Goal: Information Seeking & Learning: Learn about a topic

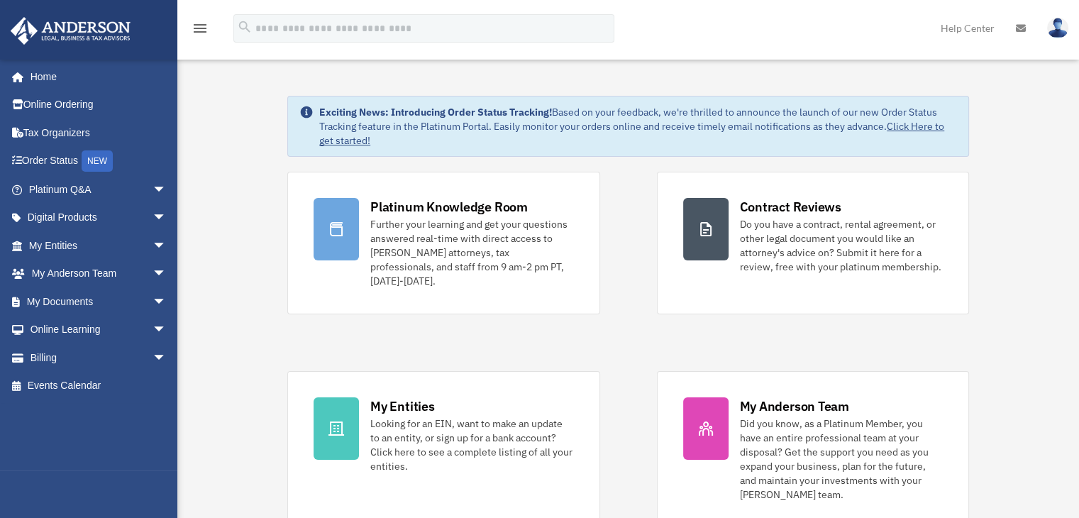
click at [152, 186] on span "arrow_drop_down" at bounding box center [166, 189] width 28 height 29
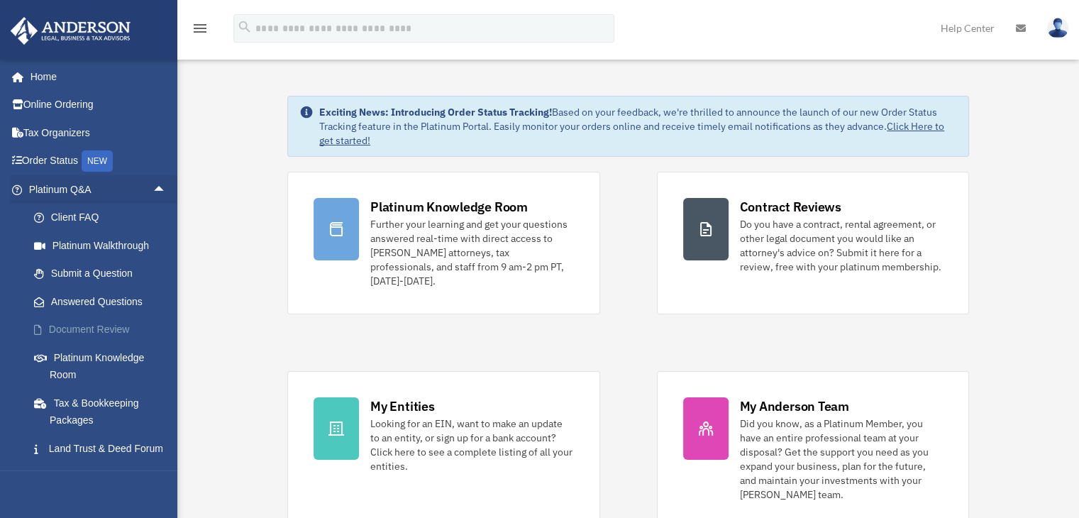
click at [105, 324] on link "Document Review" at bounding box center [104, 330] width 168 height 28
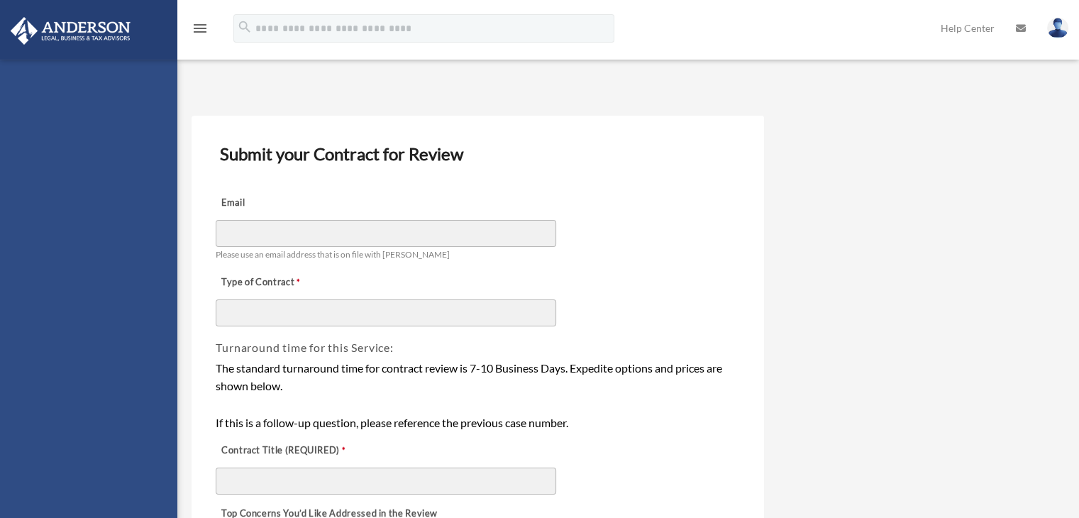
drag, startPoint x: 0, startPoint y: 0, endPoint x: 216, endPoint y: 358, distance: 418.3
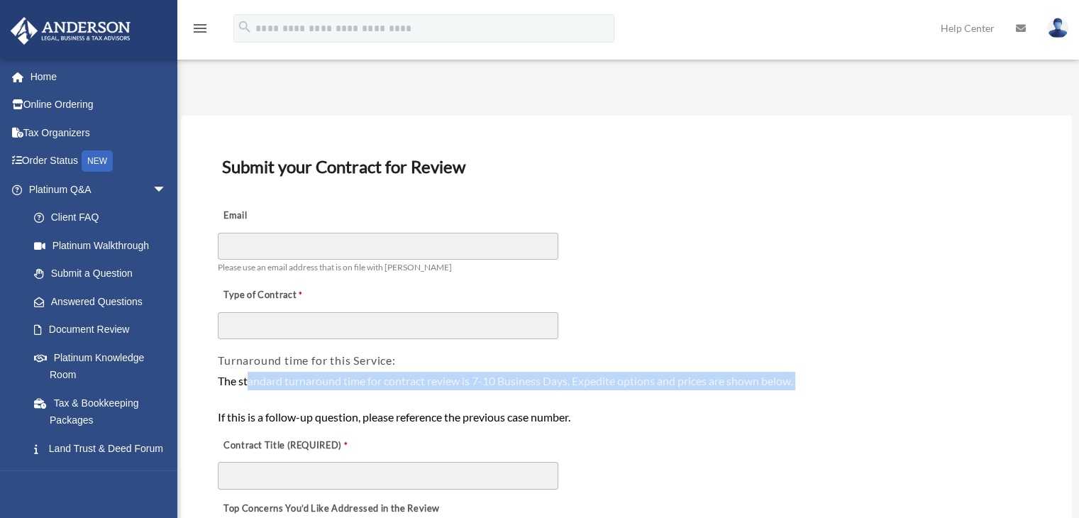
drag, startPoint x: 250, startPoint y: 384, endPoint x: 377, endPoint y: 394, distance: 128.0
click at [377, 394] on div "The standard turnaround time for contract review is 7-10 Business Days. Expedit…" at bounding box center [626, 399] width 817 height 55
click at [345, 386] on div "The standard turnaround time for contract review is 7-10 Business Days. Expedit…" at bounding box center [626, 399] width 817 height 55
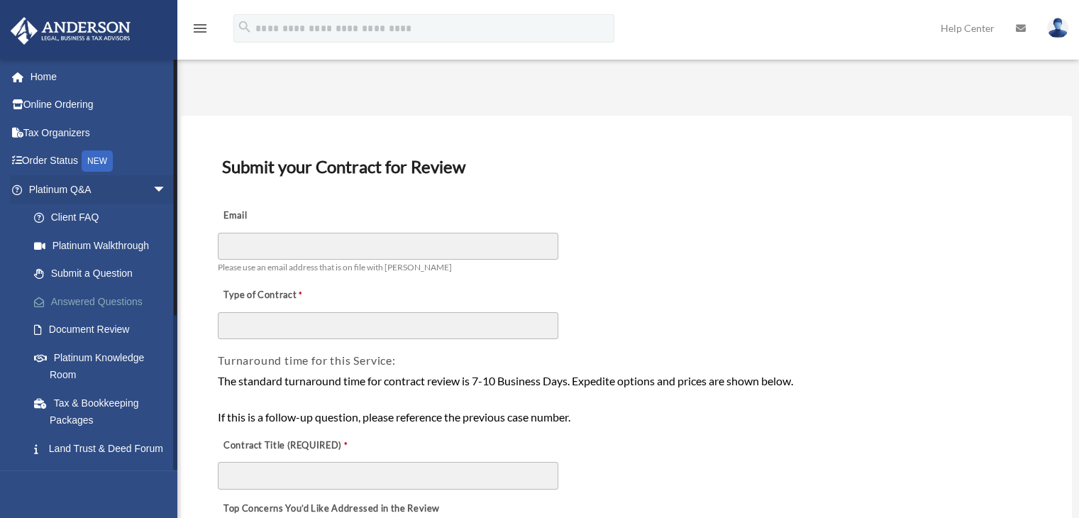
click at [91, 300] on link "Answered Questions" at bounding box center [104, 301] width 168 height 28
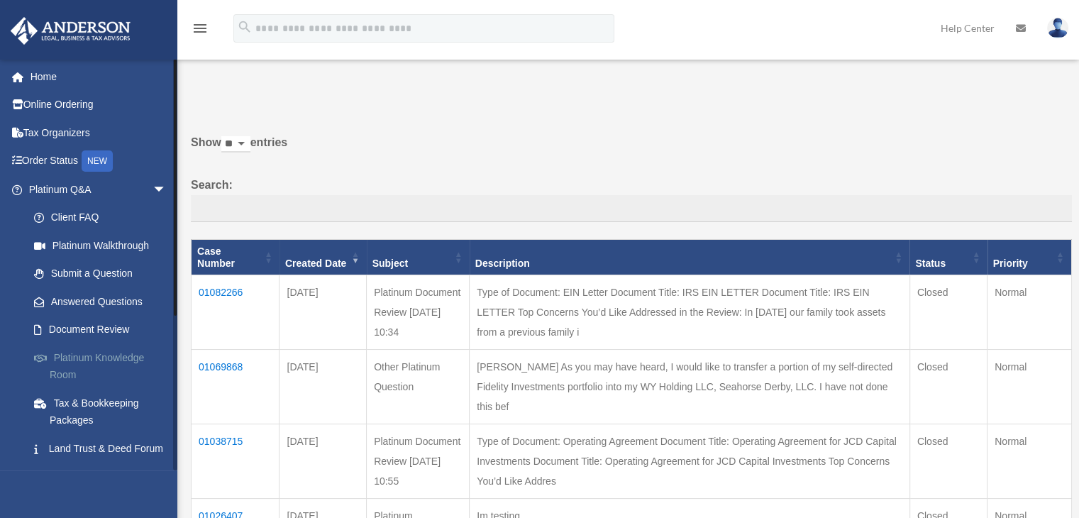
click at [124, 350] on link "Platinum Knowledge Room" at bounding box center [104, 365] width 168 height 45
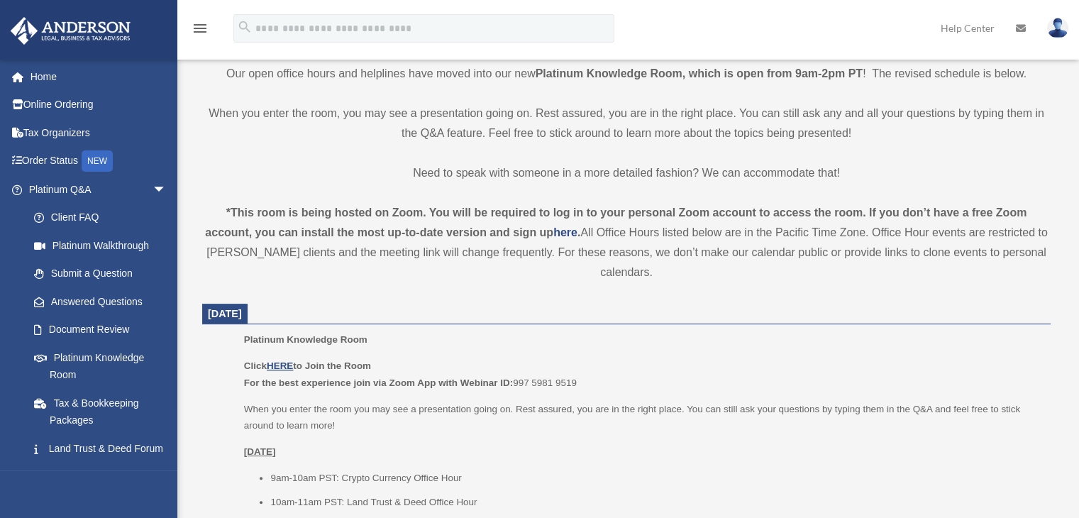
scroll to position [638, 0]
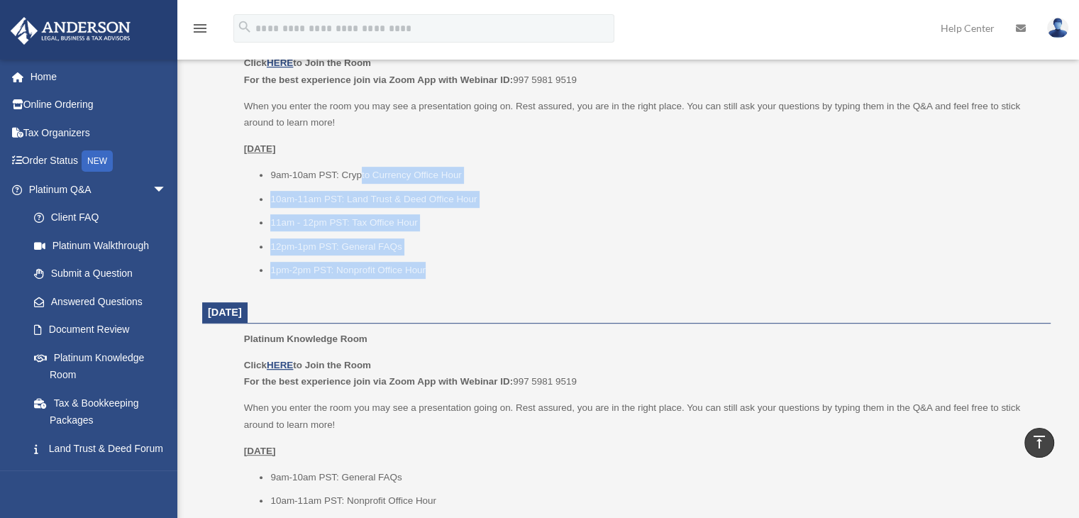
drag, startPoint x: 359, startPoint y: 169, endPoint x: 462, endPoint y: 273, distance: 146.4
click at [462, 273] on ul "9am-10am PST: Crypto Currency Office Hour 10am-11am PST: Land Trust & Deed Offi…" at bounding box center [642, 223] width 796 height 112
click at [391, 255] on ul "9am-10am PST: Crypto Currency Office Hour 10am-11am PST: Land Trust & Deed Offi…" at bounding box center [642, 223] width 796 height 112
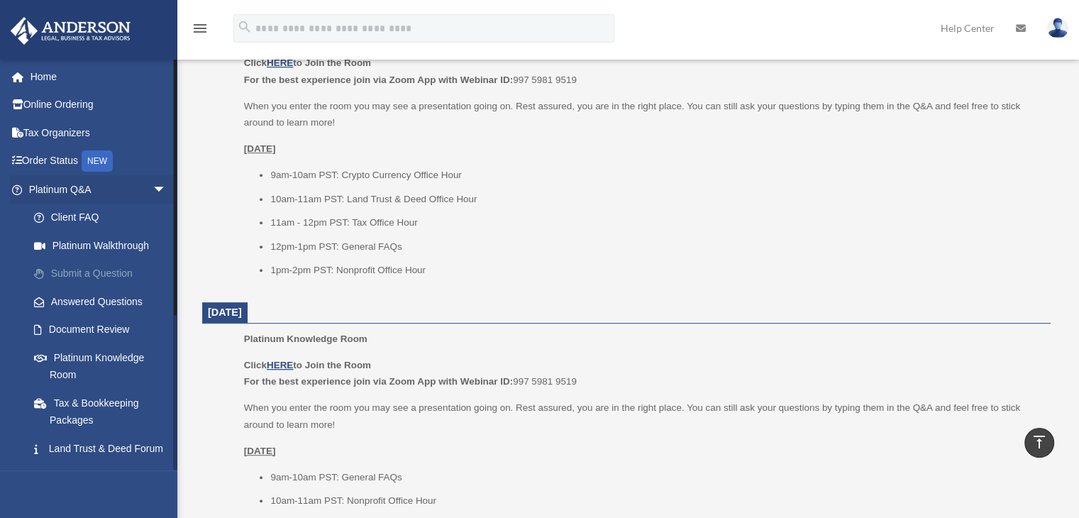
click at [82, 274] on link "Submit a Question" at bounding box center [104, 274] width 168 height 28
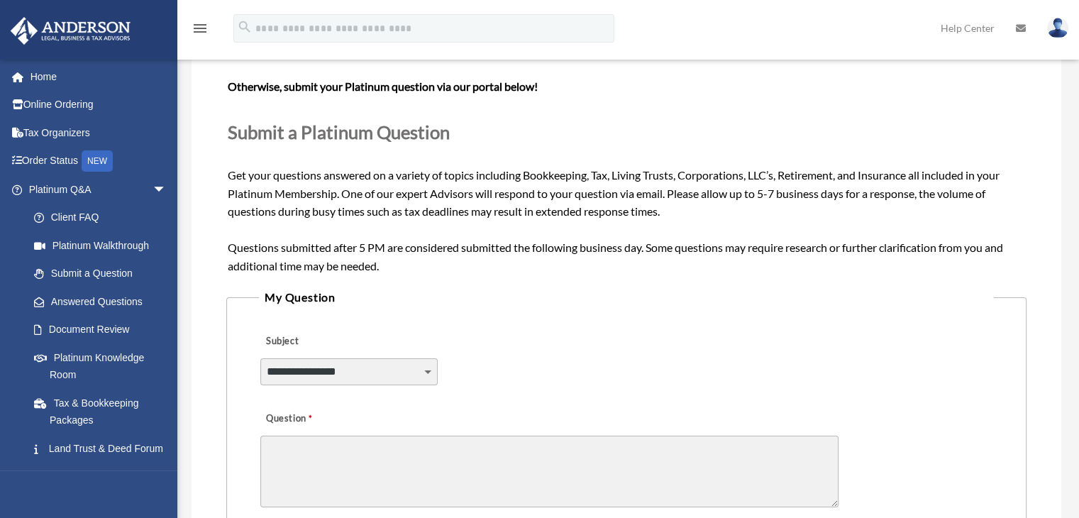
scroll to position [213, 0]
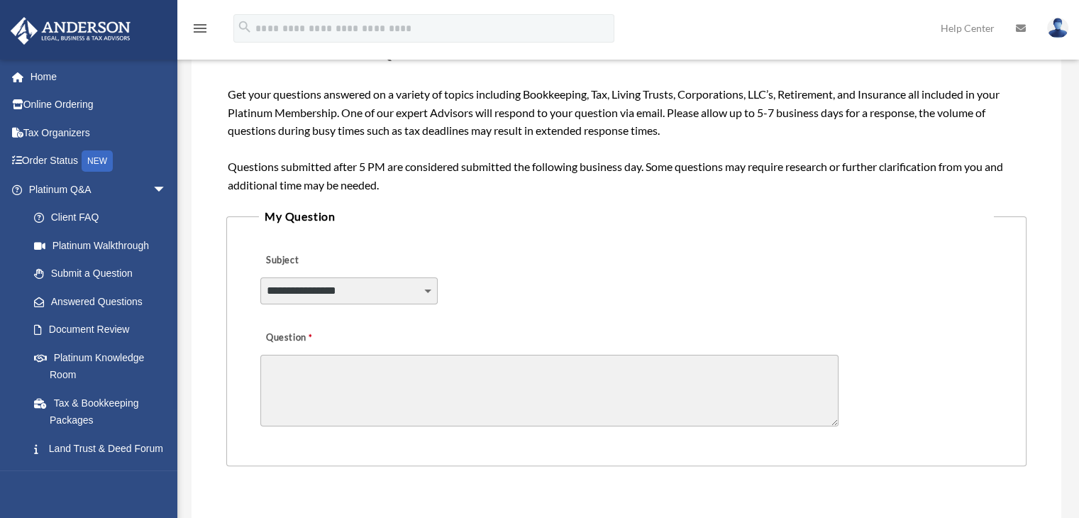
click at [696, 398] on textarea "Question" at bounding box center [549, 391] width 578 height 72
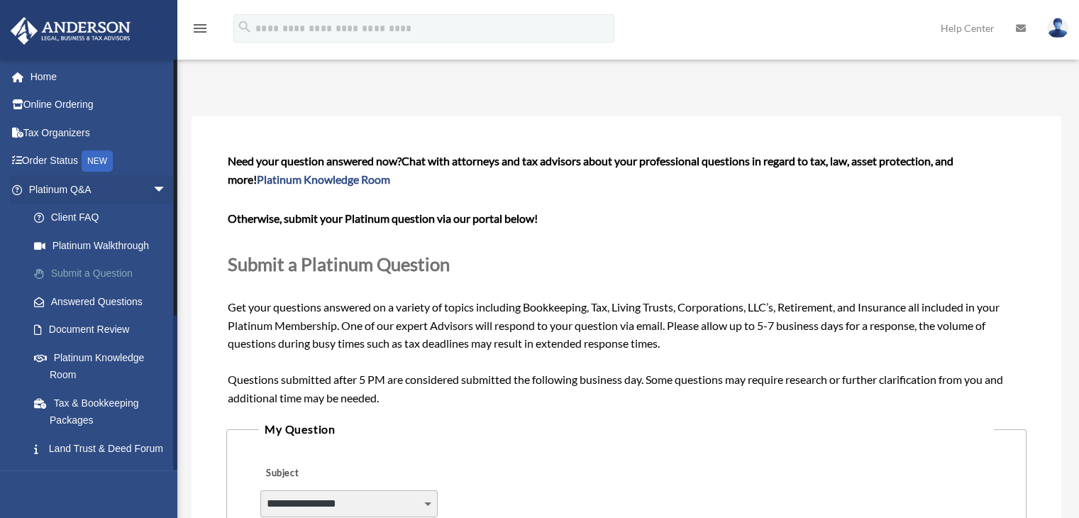
click at [90, 270] on link "Submit a Question" at bounding box center [104, 274] width 168 height 28
click at [496, 201] on p at bounding box center [626, 199] width 797 height 20
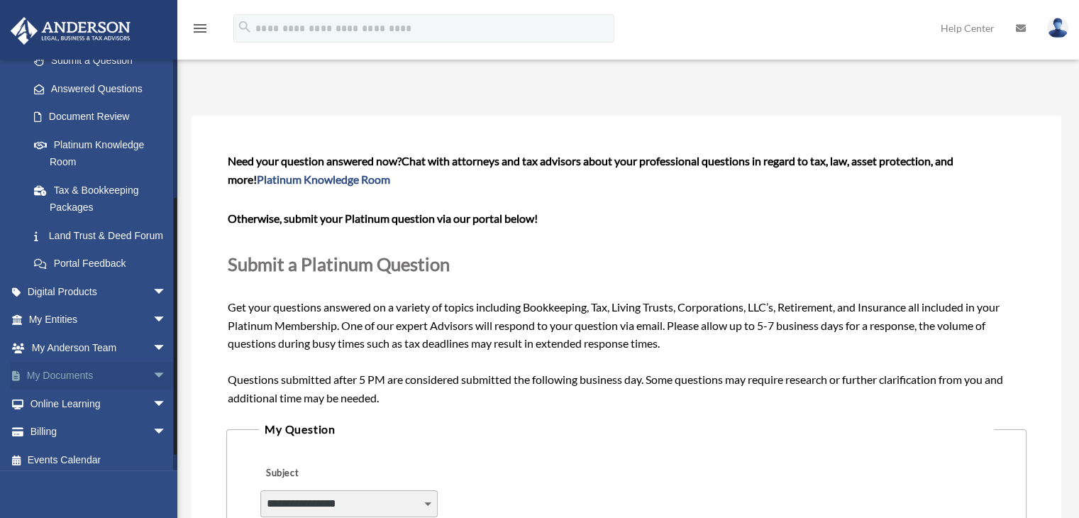
click at [160, 389] on span "arrow_drop_down" at bounding box center [166, 376] width 28 height 29
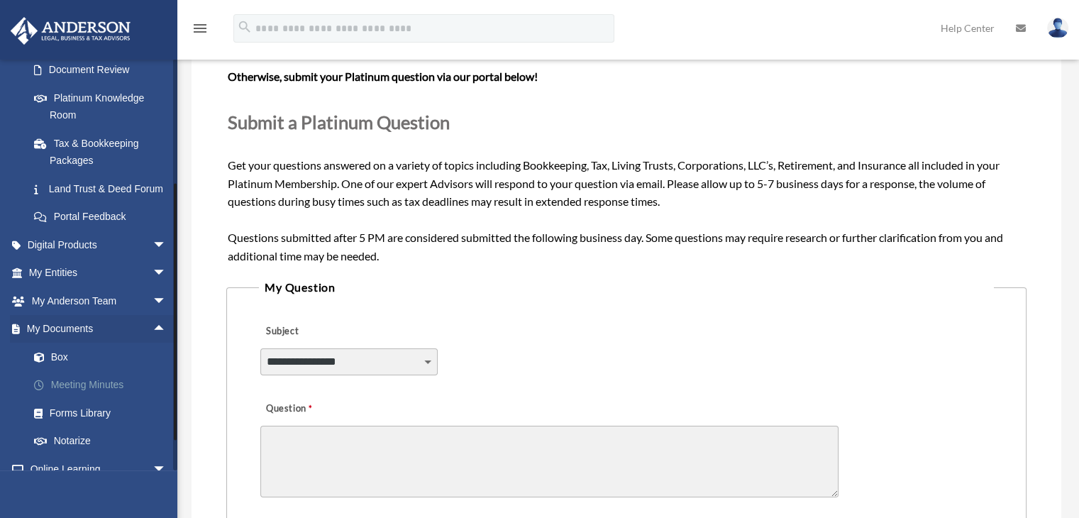
scroll to position [284, 0]
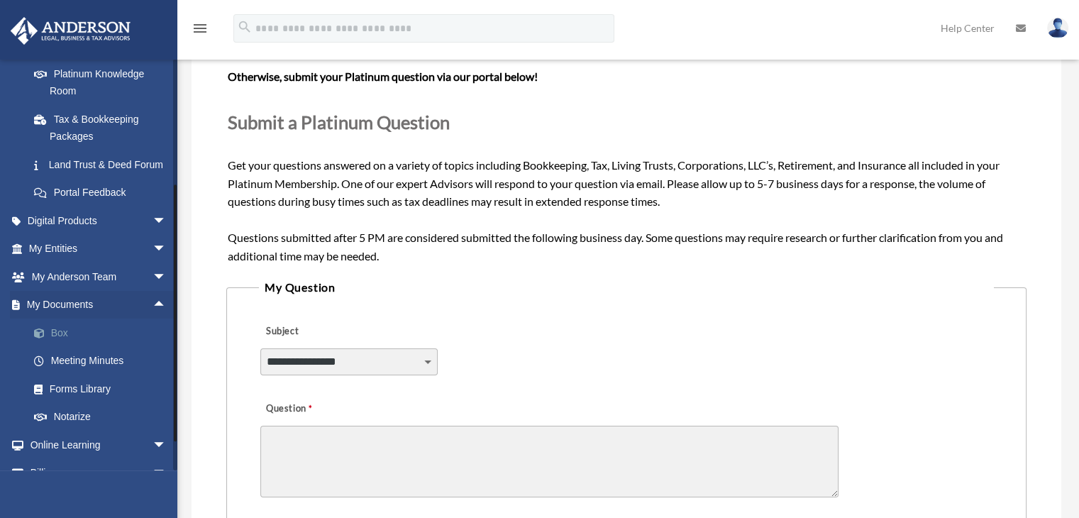
click at [73, 344] on link "Box" at bounding box center [104, 332] width 168 height 28
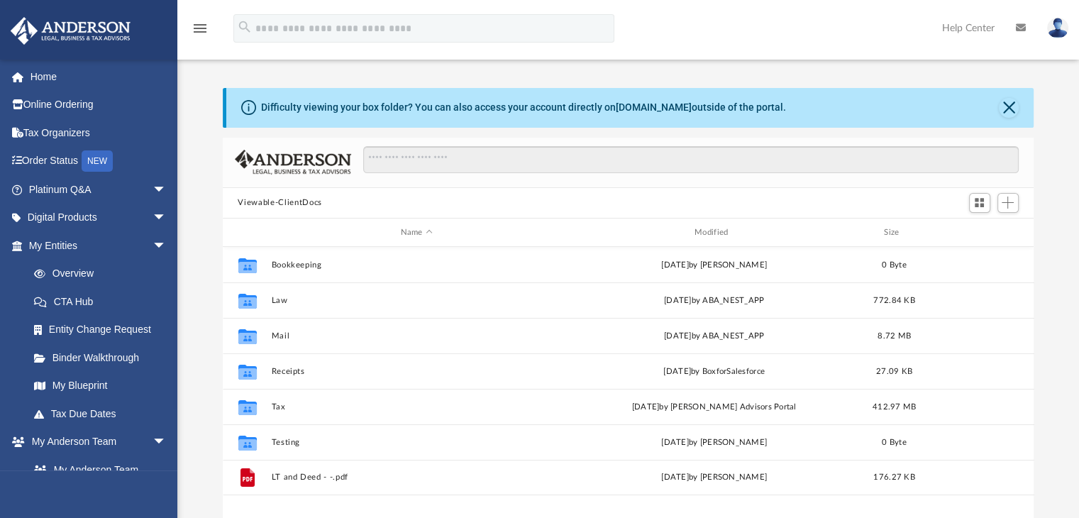
scroll to position [311, 800]
drag, startPoint x: 182, startPoint y: 374, endPoint x: 167, endPoint y: 404, distance: 33.0
drag, startPoint x: 167, startPoint y: 404, endPoint x: 217, endPoint y: 196, distance: 213.6
click at [217, 196] on div "Difficulty viewing your box folder? You can also access your account directly o…" at bounding box center [627, 314] width 901 height 453
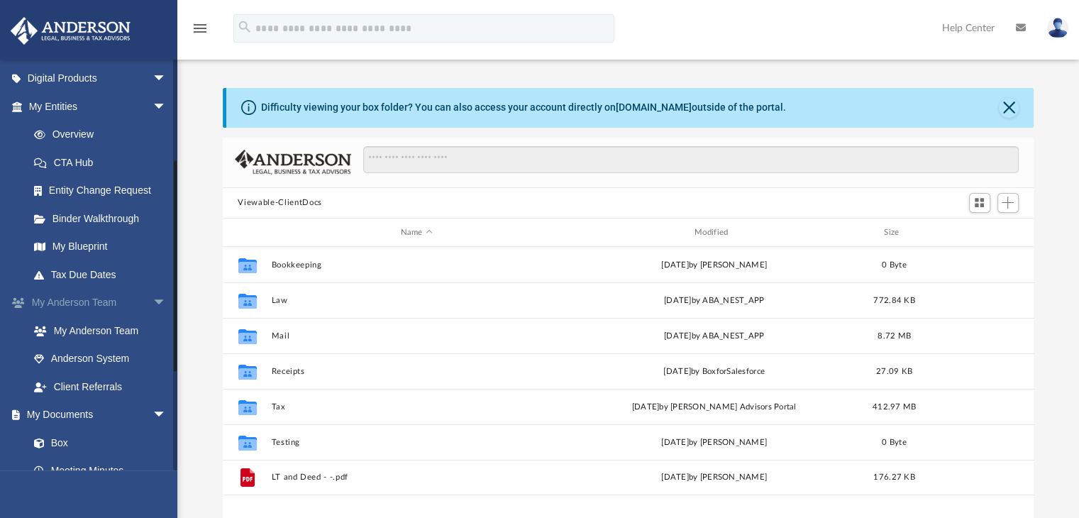
scroll to position [213, 0]
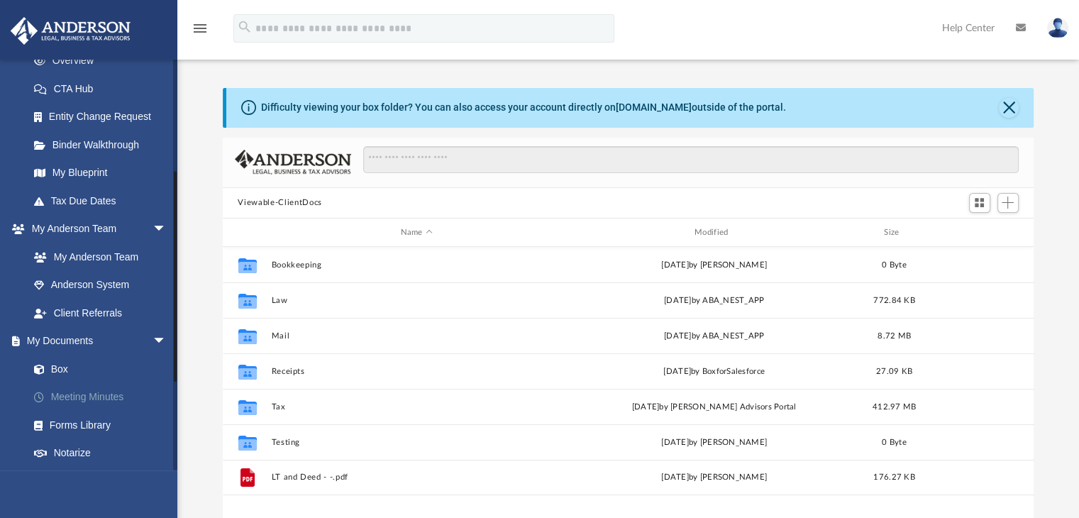
click at [72, 395] on link "Meeting Minutes" at bounding box center [104, 397] width 168 height 28
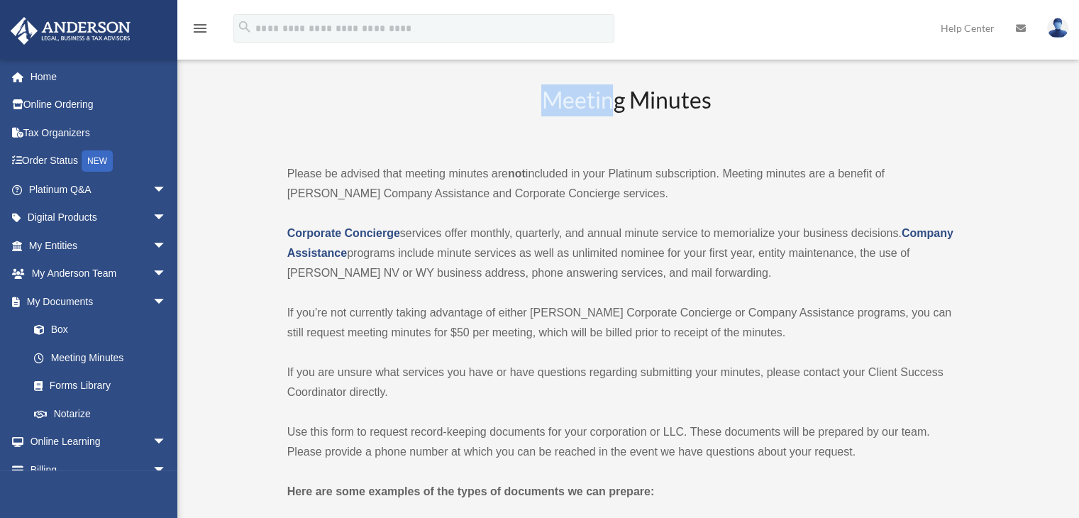
drag, startPoint x: 542, startPoint y: 101, endPoint x: 608, endPoint y: 106, distance: 65.4
click at [608, 106] on h2 "Meeting Minutes" at bounding box center [626, 113] width 679 height 59
click at [596, 130] on h2 "Meeting Minutes" at bounding box center [626, 113] width 679 height 59
drag, startPoint x: 586, startPoint y: 106, endPoint x: 567, endPoint y: 104, distance: 19.3
click at [567, 104] on h2 "Meeting Minutes" at bounding box center [626, 113] width 679 height 59
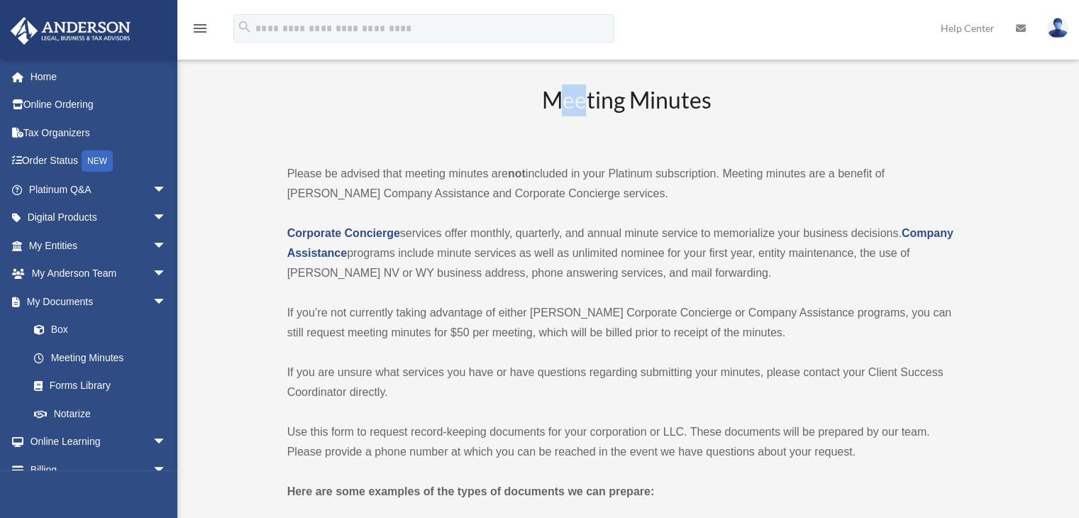
click at [567, 104] on h2 "Meeting Minutes" at bounding box center [626, 113] width 679 height 59
click at [572, 102] on h2 "Meeting Minutes" at bounding box center [626, 113] width 679 height 59
click at [581, 107] on h2 "Meeting Minutes" at bounding box center [626, 113] width 679 height 59
drag, startPoint x: 512, startPoint y: 170, endPoint x: 527, endPoint y: 174, distance: 15.3
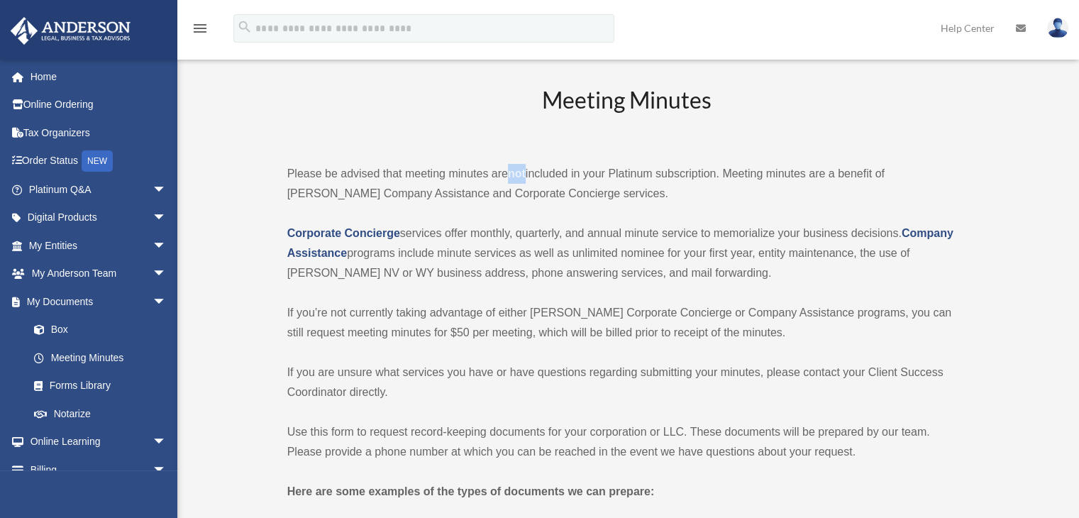
click at [525, 174] on strong "not" at bounding box center [517, 173] width 18 height 12
